Goal: Task Accomplishment & Management: Use online tool/utility

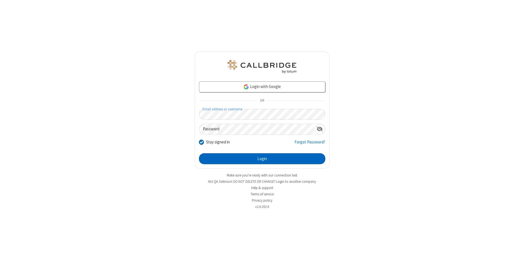
click at [262, 159] on button "Login" at bounding box center [262, 158] width 126 height 11
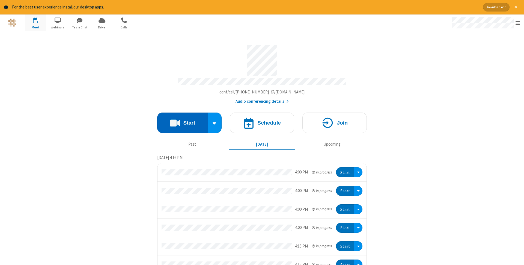
click at [182, 121] on button "Start" at bounding box center [182, 123] width 51 height 20
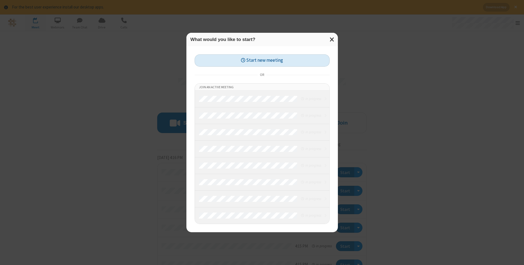
click at [262, 60] on button "Start new meeting" at bounding box center [262, 60] width 135 height 12
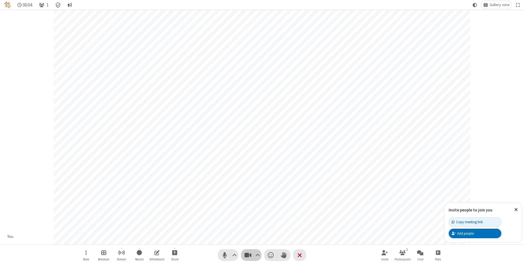
click at [248, 255] on span "Stop video (⌘+Shift+V)" at bounding box center [248, 255] width 8 height 8
click at [248, 255] on span "Start video (⌘+Shift+V)" at bounding box center [248, 255] width 8 height 8
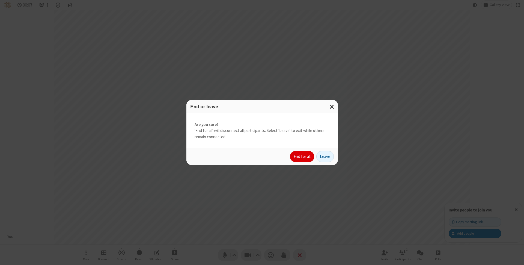
click at [303, 157] on button "End for all" at bounding box center [302, 156] width 24 height 11
